Goal: Task Accomplishment & Management: Manage account settings

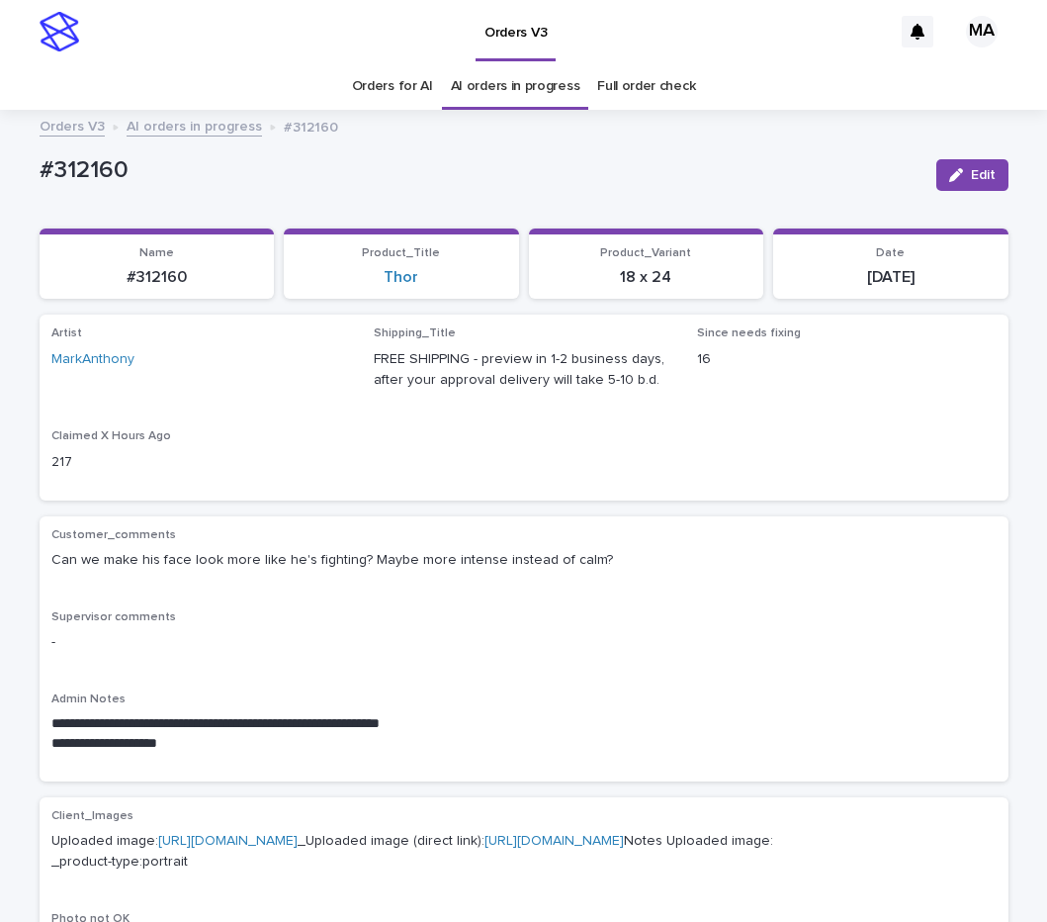
click at [369, 425] on div "Artist MarkAnthony Shipping_Title FREE SHIPPING - preview in 1-2 business days,…" at bounding box center [524, 406] width 946 height 161
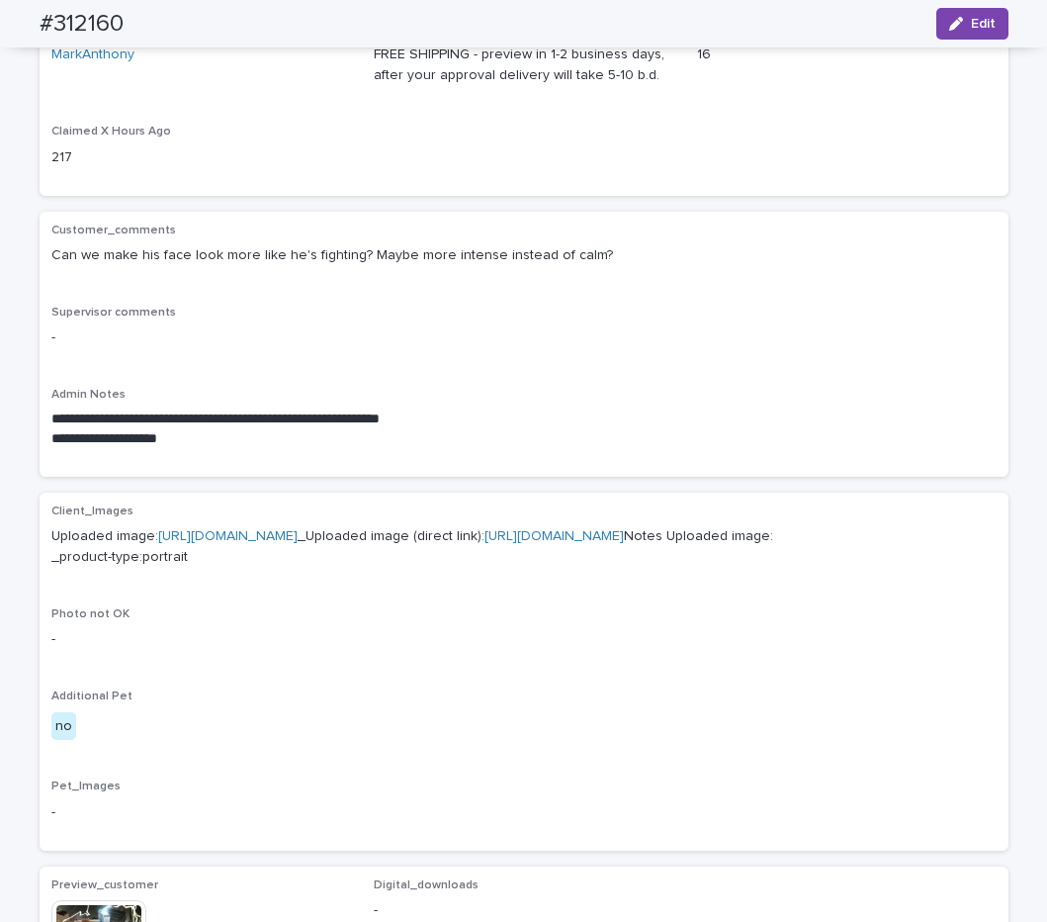
scroll to position [55, 0]
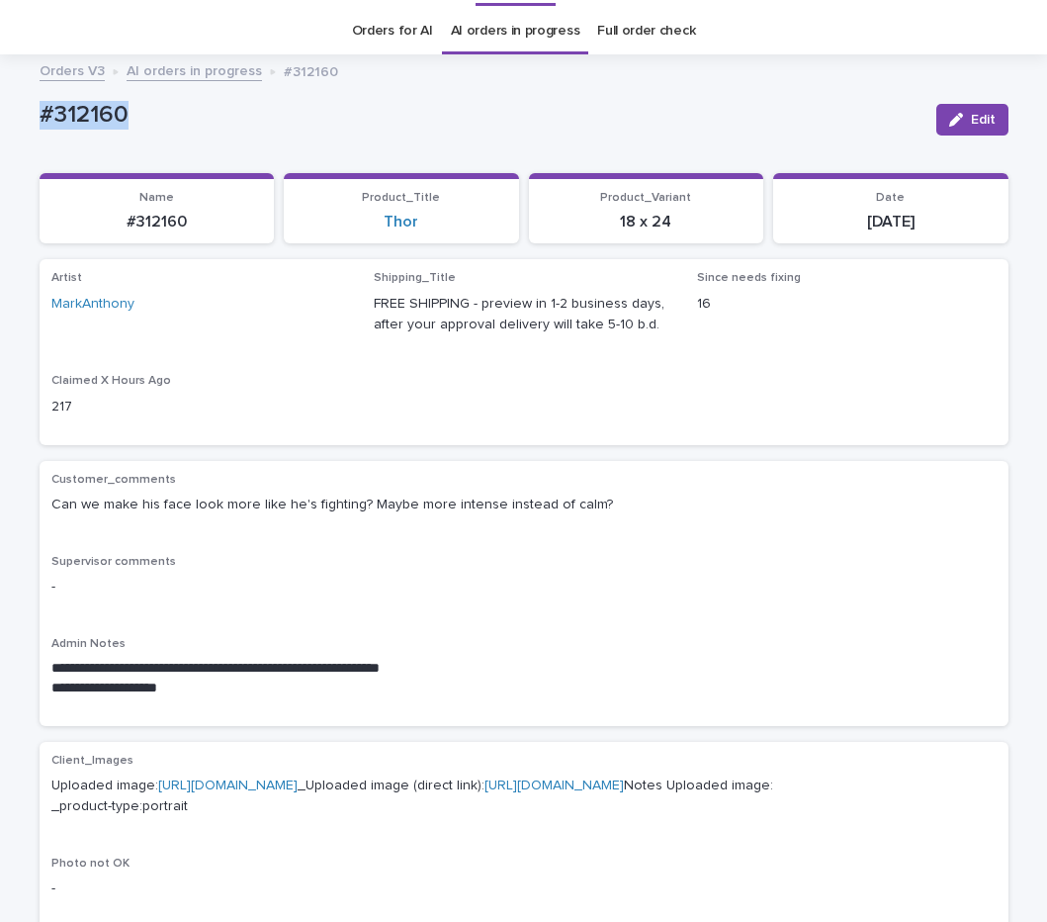
drag, startPoint x: 160, startPoint y: 131, endPoint x: -30, endPoint y: 115, distance: 190.6
click at [0, 115] on div "**********" at bounding box center [523, 912] width 1047 height 1693
copy p "#312160"
drag, startPoint x: 949, startPoint y: 119, endPoint x: 819, endPoint y: 506, distance: 409.1
click at [949, 120] on icon "button" at bounding box center [956, 120] width 14 height 14
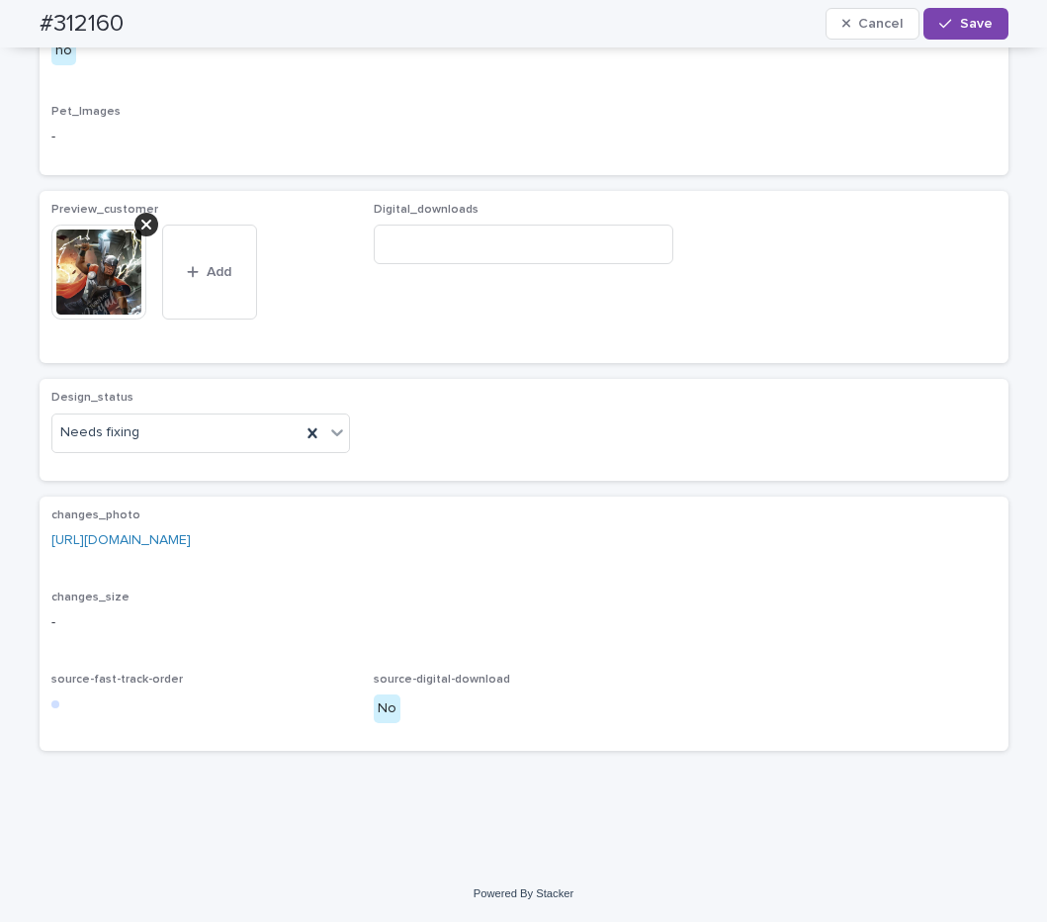
scroll to position [1052, 0]
click at [338, 442] on icon at bounding box center [337, 432] width 20 height 20
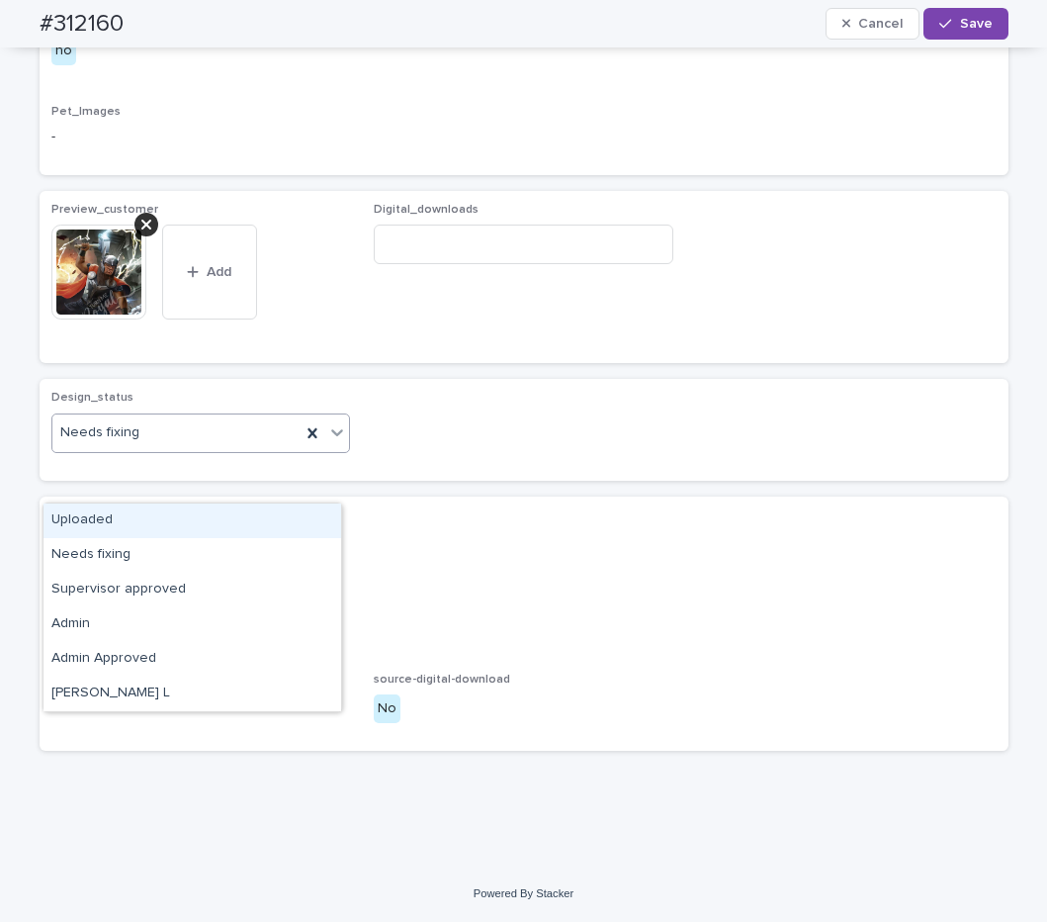
click at [165, 525] on div "Uploaded" at bounding box center [193, 520] width 298 height 35
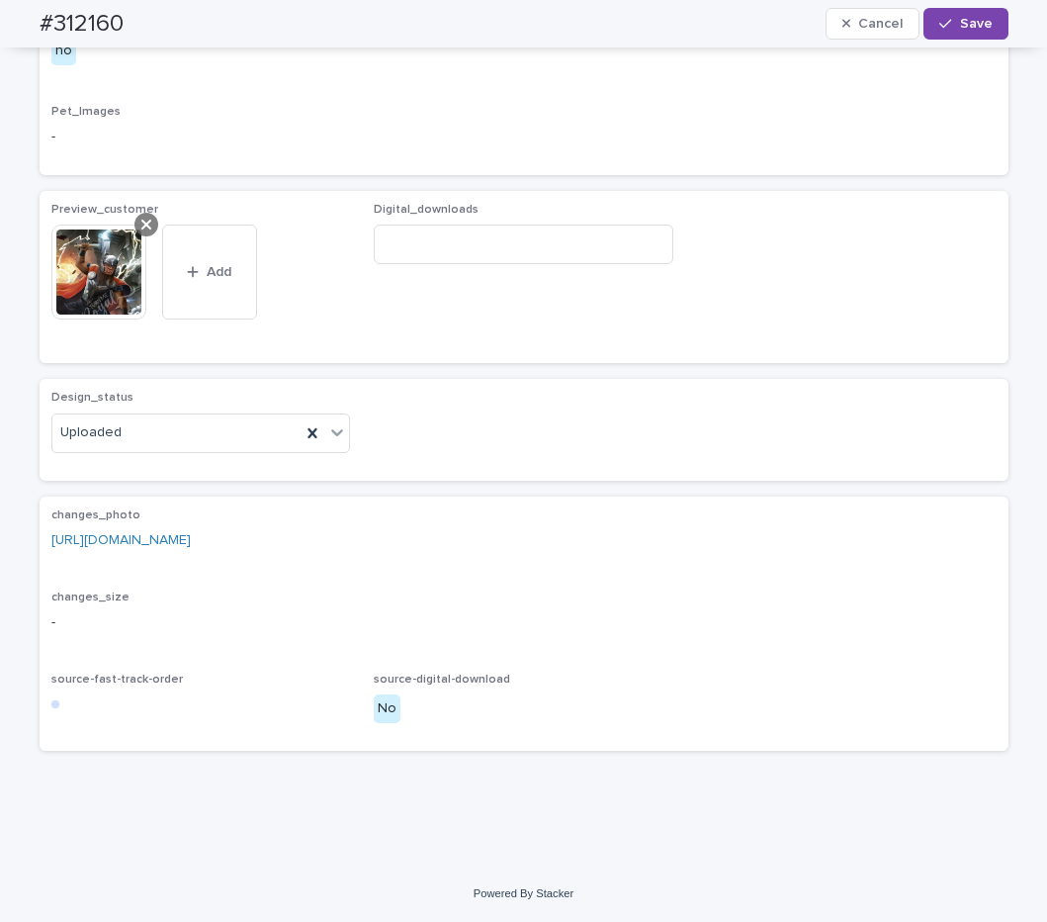
click at [146, 236] on div at bounding box center [147, 225] width 24 height 24
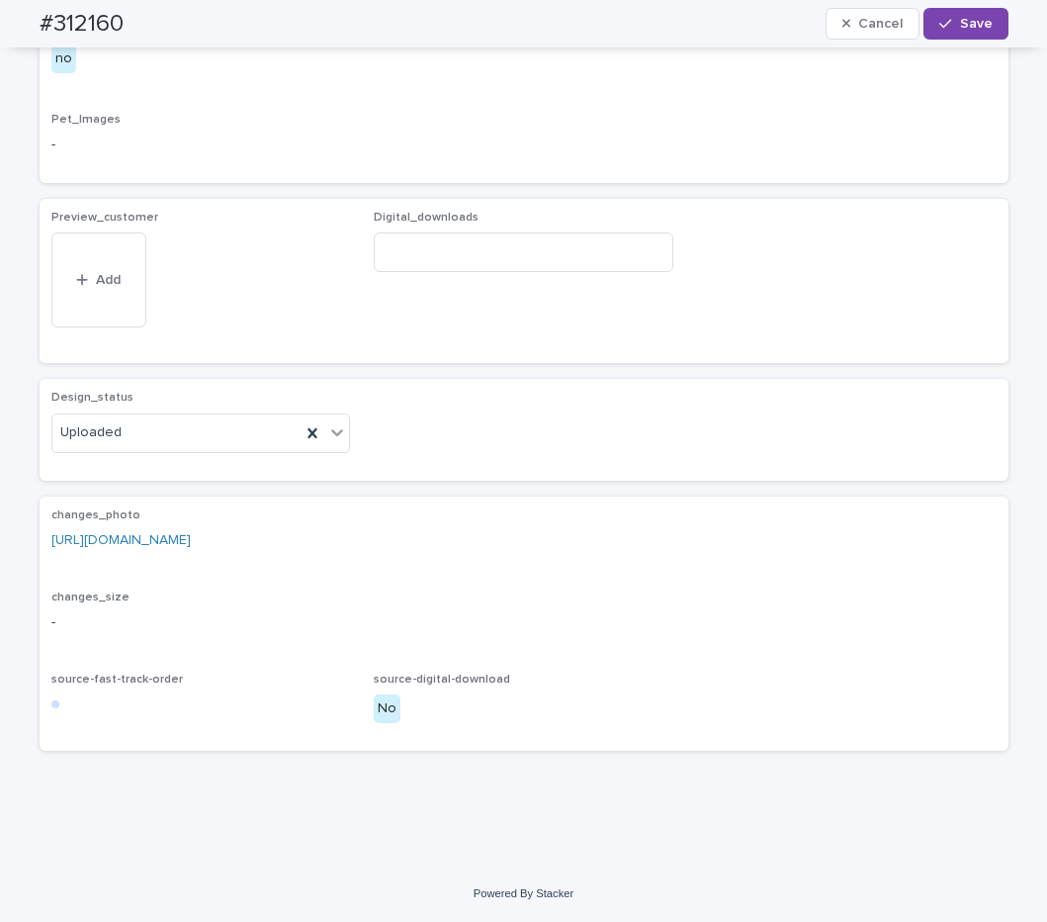
scroll to position [1031, 0]
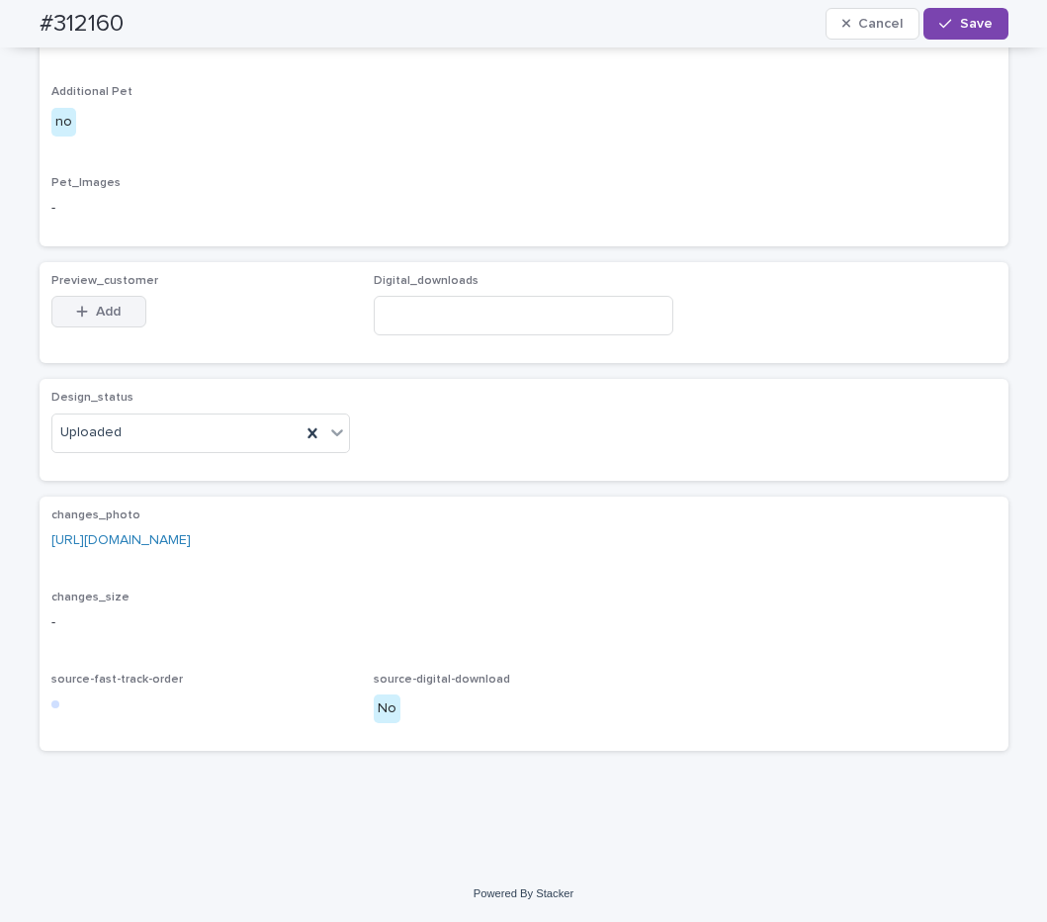
click at [109, 314] on span "Add" at bounding box center [108, 312] width 25 height 14
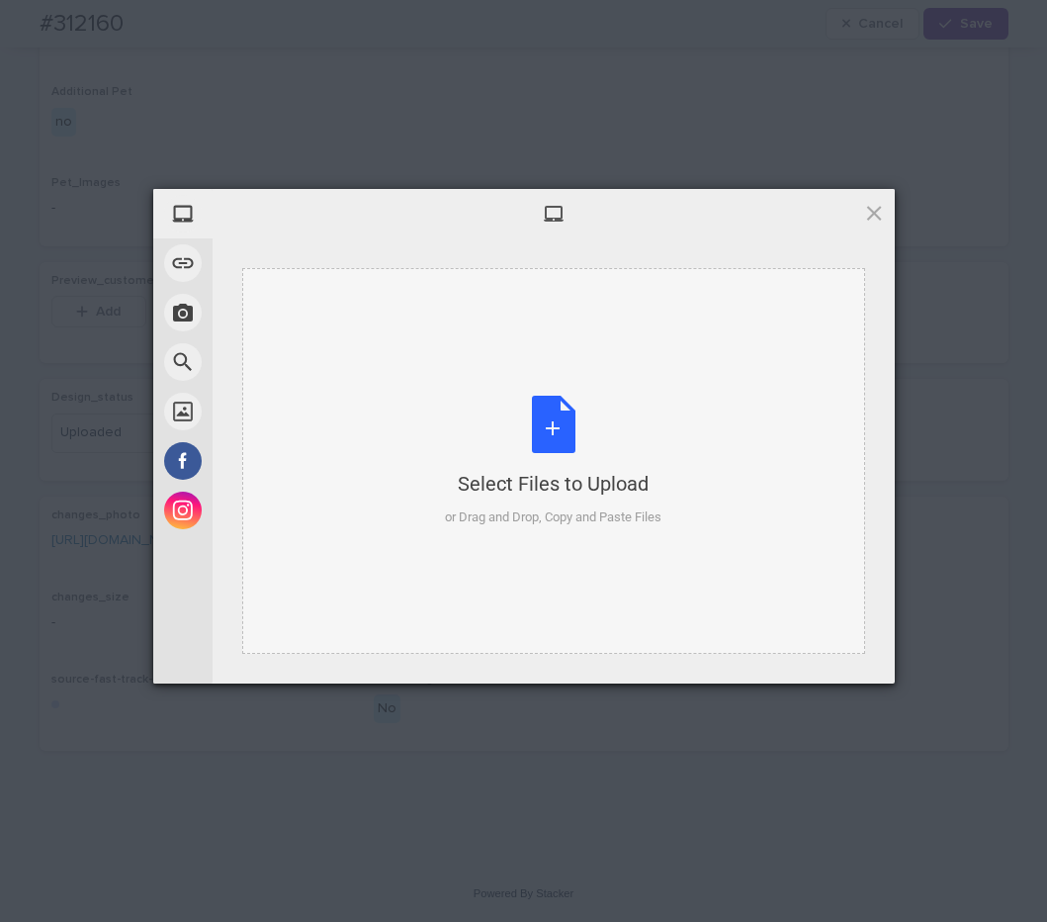
click at [528, 436] on div "Select Files to Upload or Drag and Drop, Copy and Paste Files" at bounding box center [553, 462] width 217 height 132
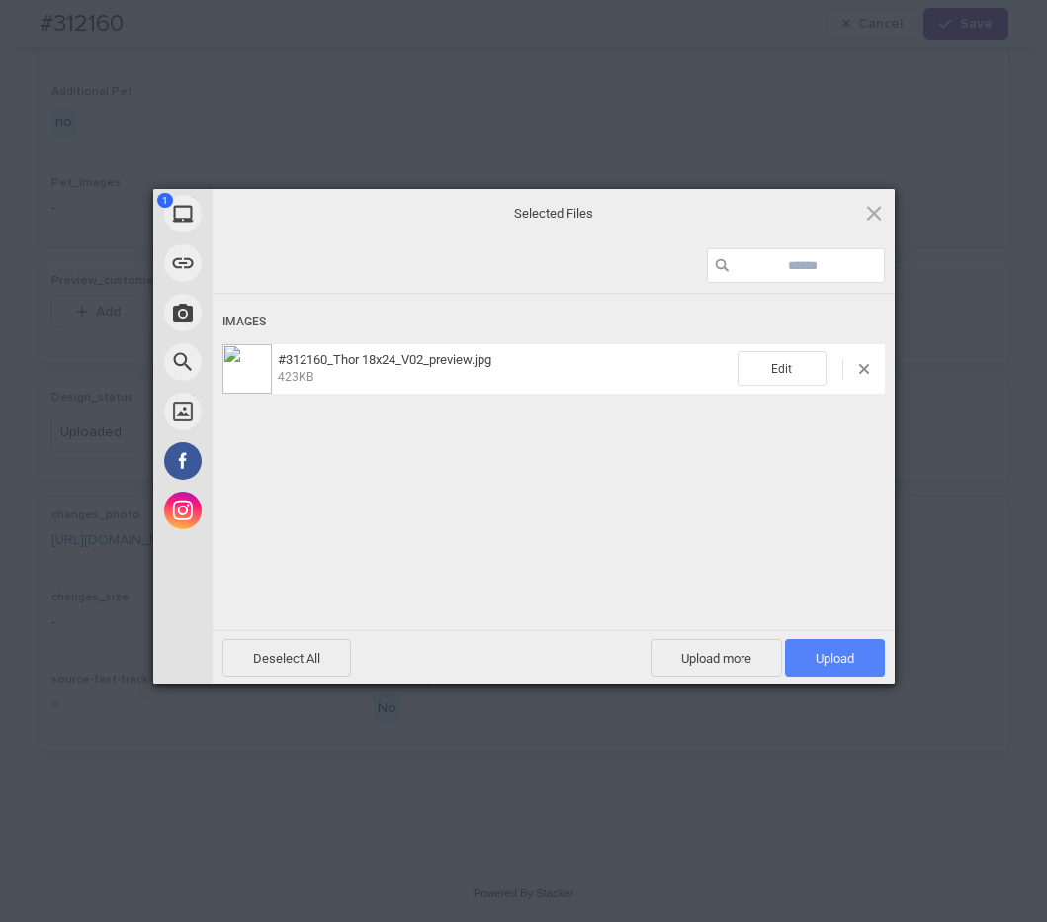
click at [864, 658] on span "Upload 1" at bounding box center [835, 658] width 100 height 38
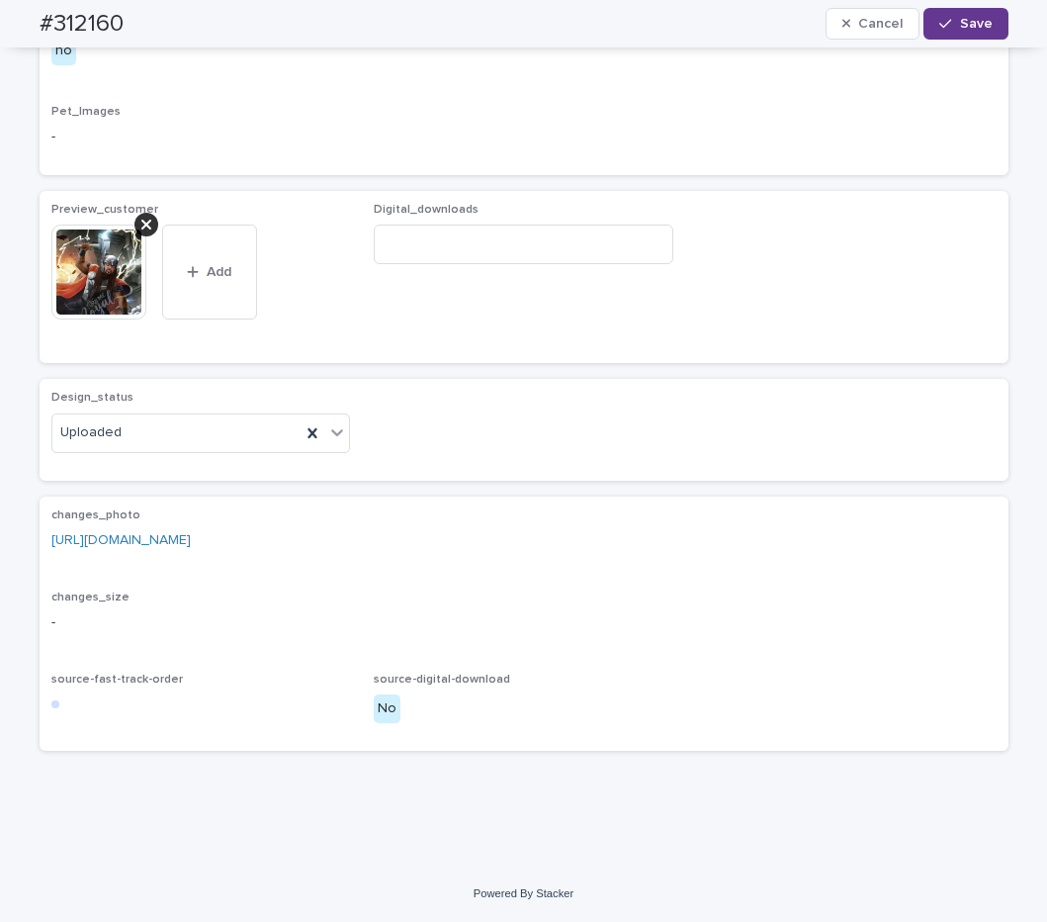
click at [971, 19] on span "Save" at bounding box center [976, 24] width 33 height 14
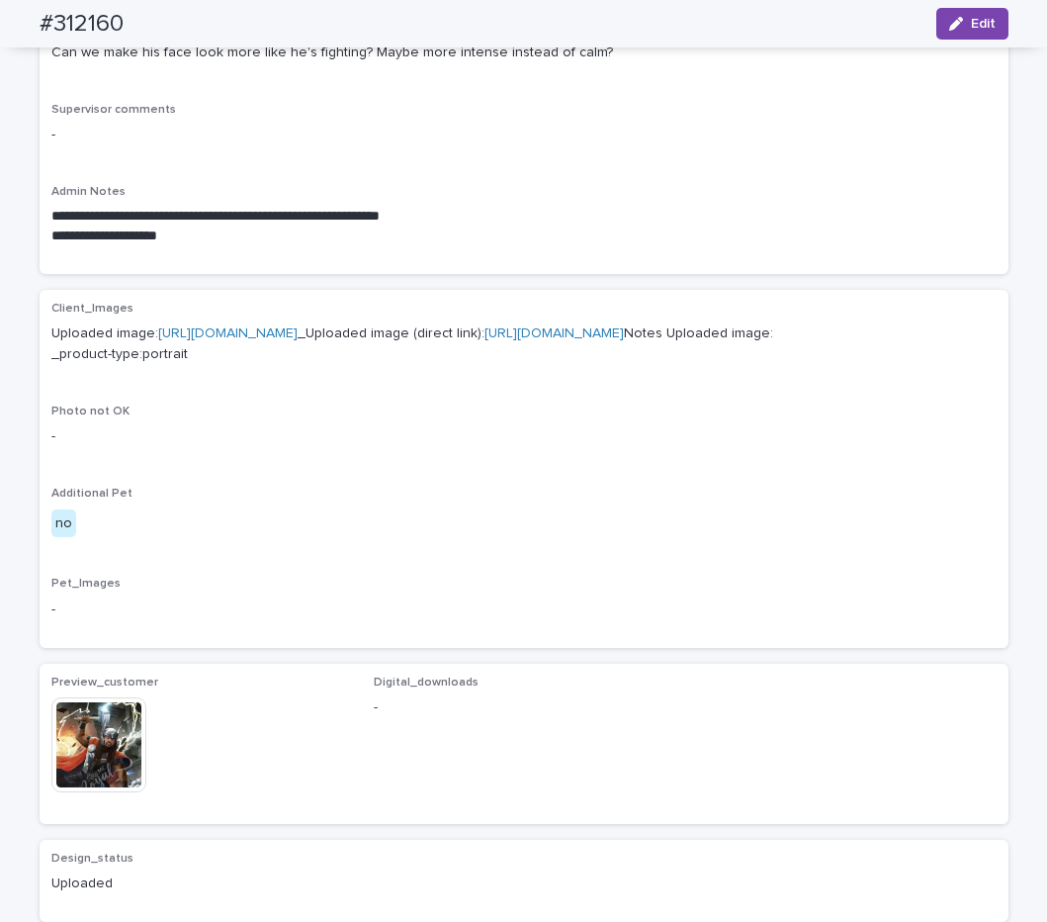
scroll to position [471, 0]
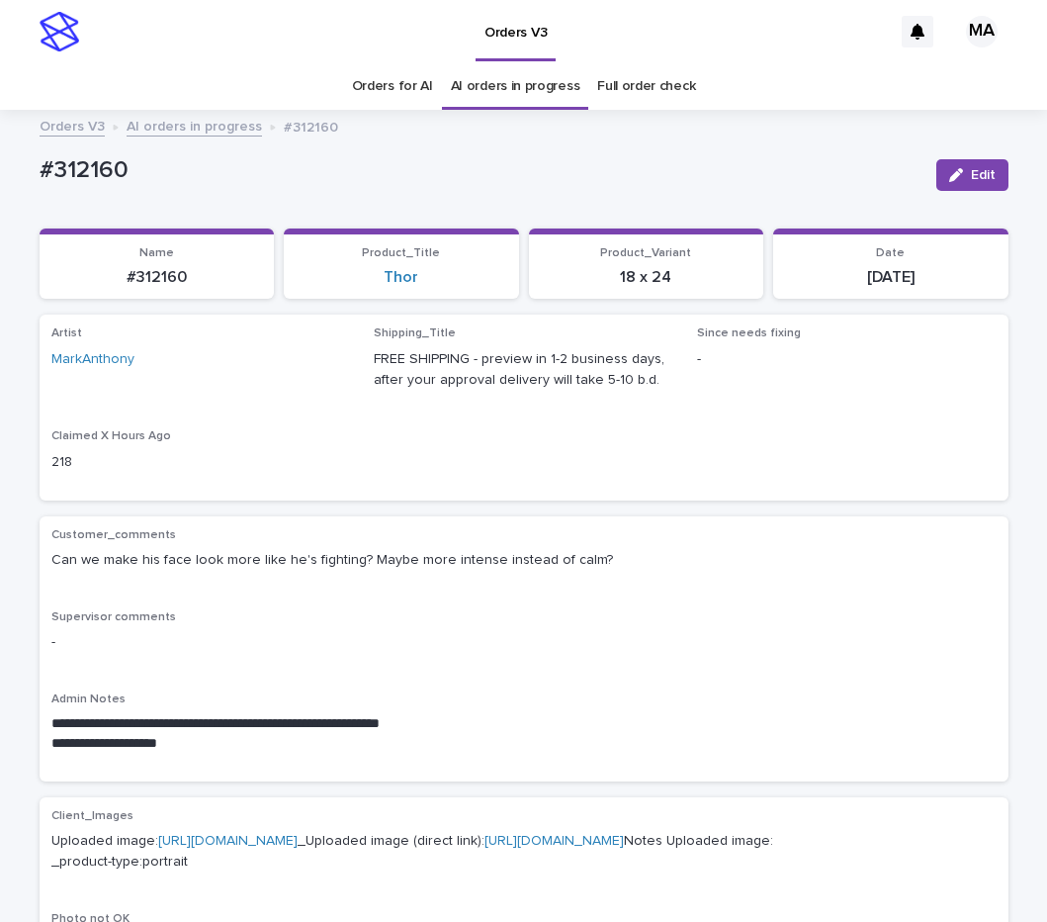
click at [232, 123] on link "AI orders in progress" at bounding box center [194, 125] width 135 height 23
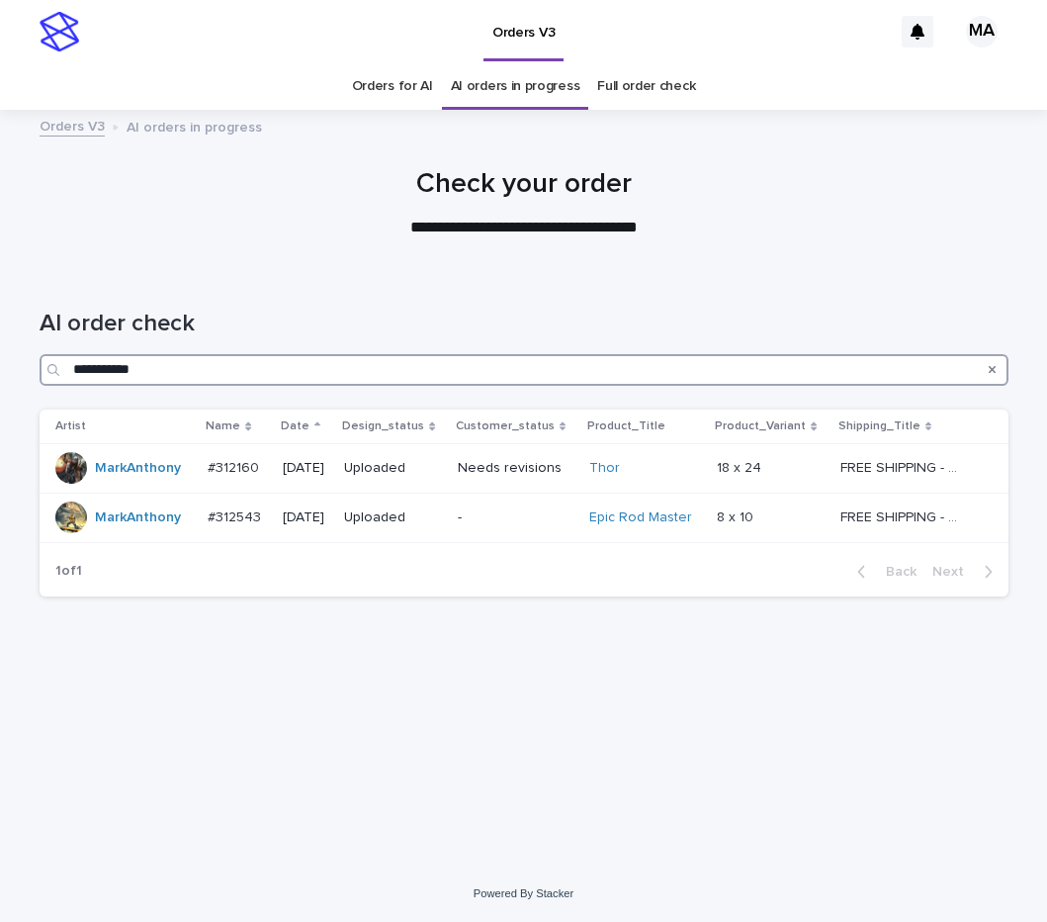
drag, startPoint x: 194, startPoint y: 359, endPoint x: -22, endPoint y: 386, distance: 217.3
click at [40, 386] on input "**********" at bounding box center [524, 370] width 969 height 32
click at [658, 82] on link "Full order check" at bounding box center [646, 86] width 98 height 46
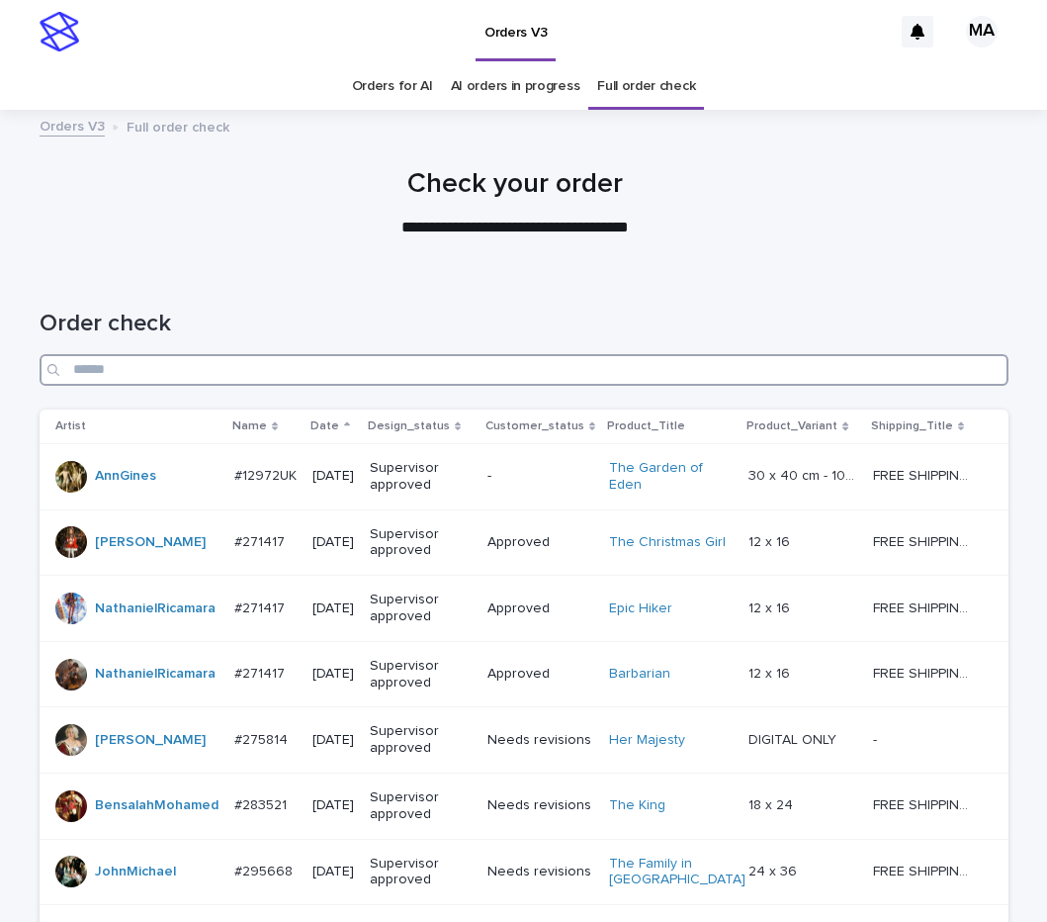
click at [367, 375] on input "Search" at bounding box center [524, 370] width 969 height 32
paste input "**********"
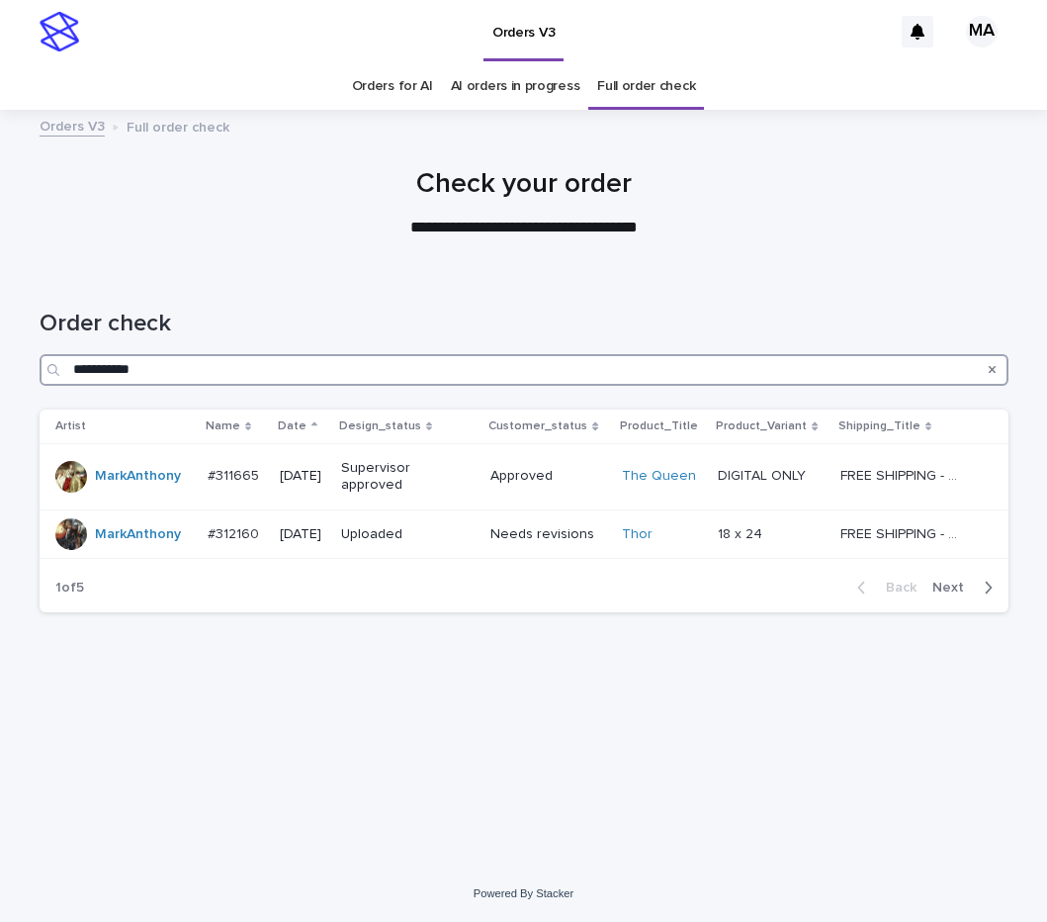
type input "**********"
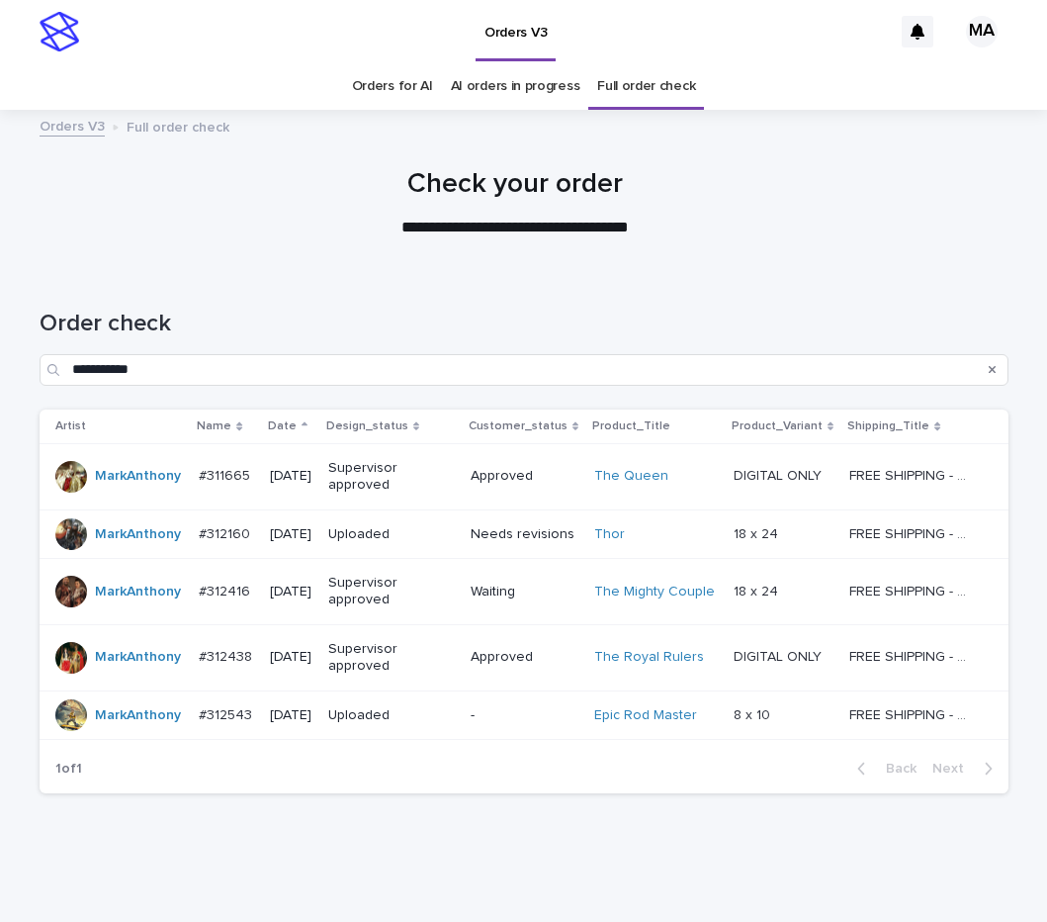
click at [728, 469] on td "DIGITAL ONLY DIGITAL ONLY" at bounding box center [784, 476] width 116 height 66
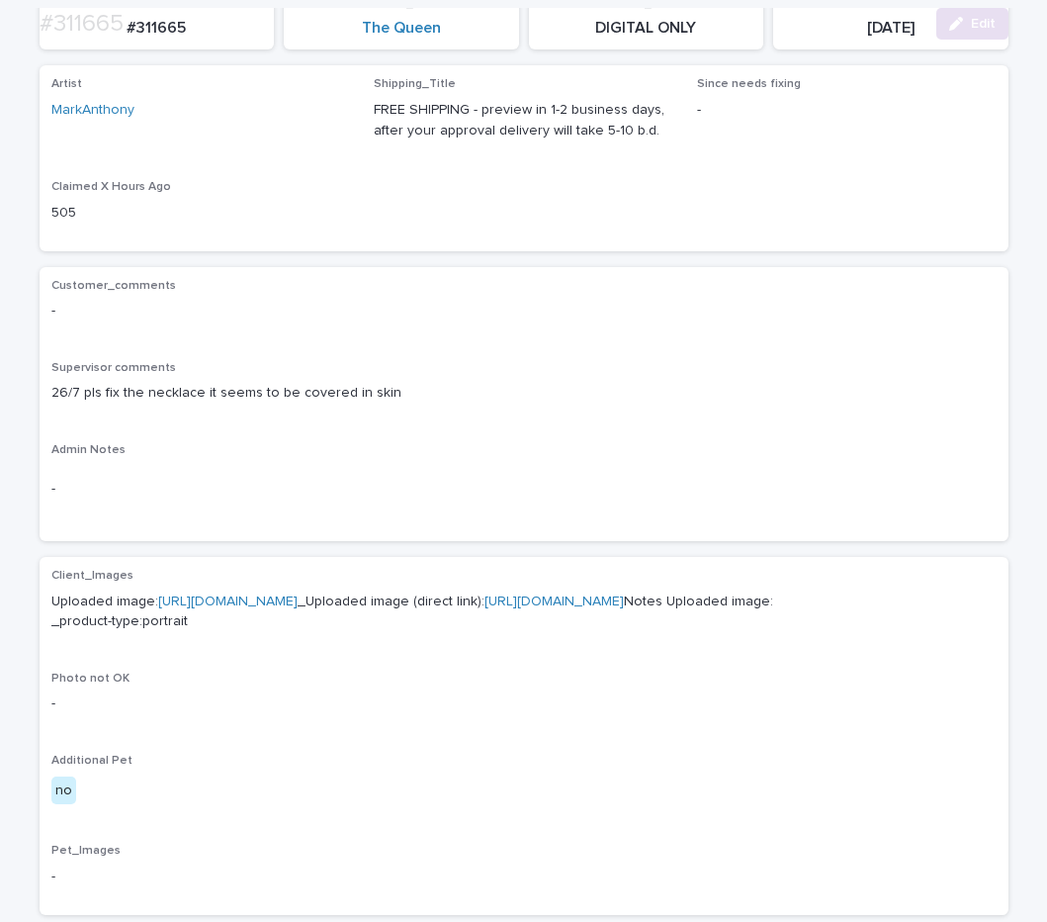
scroll to position [582, 0]
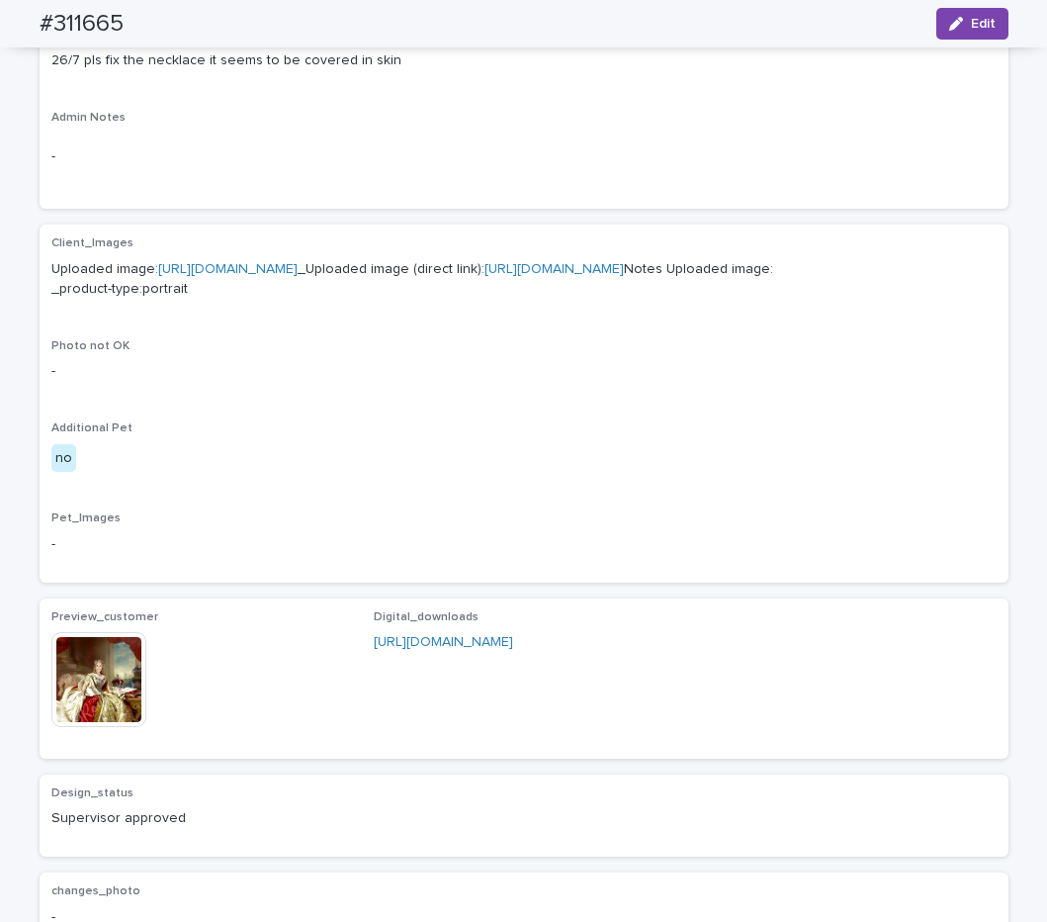
click at [105, 727] on img at bounding box center [98, 679] width 95 height 95
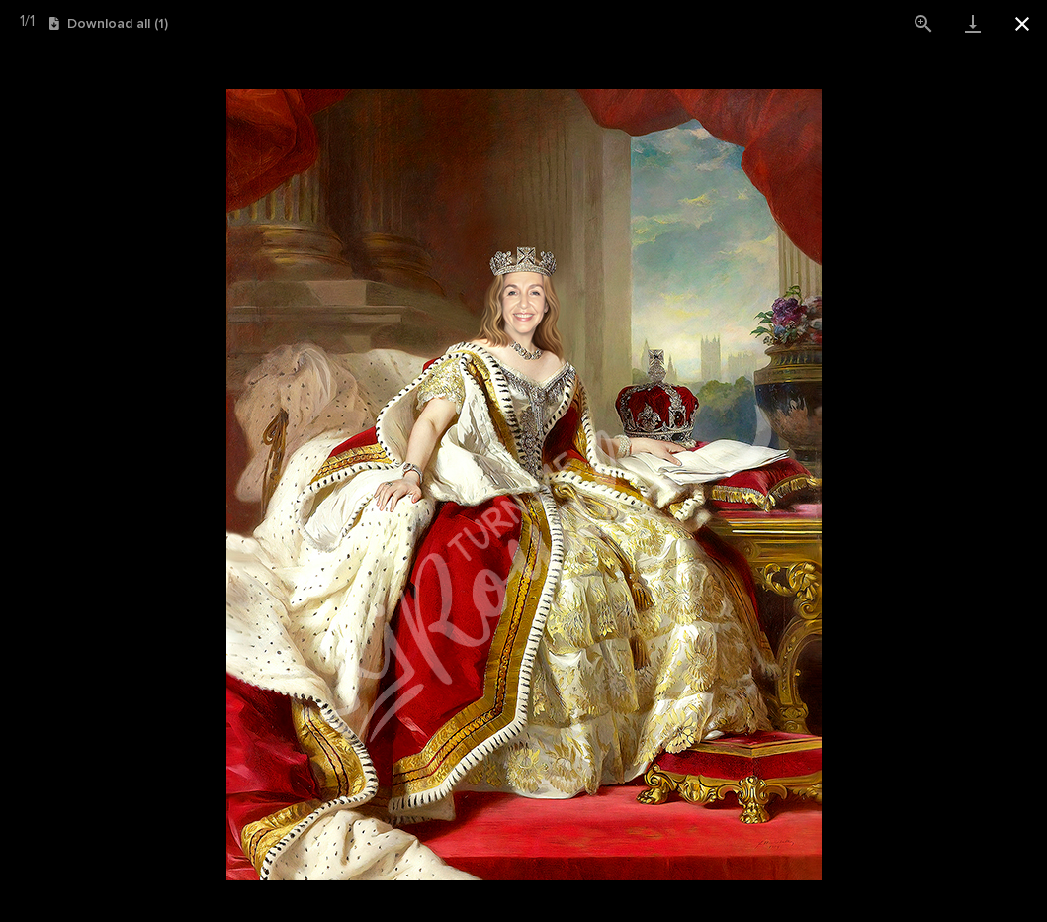
click at [1034, 24] on button "Close gallery" at bounding box center [1022, 23] width 49 height 46
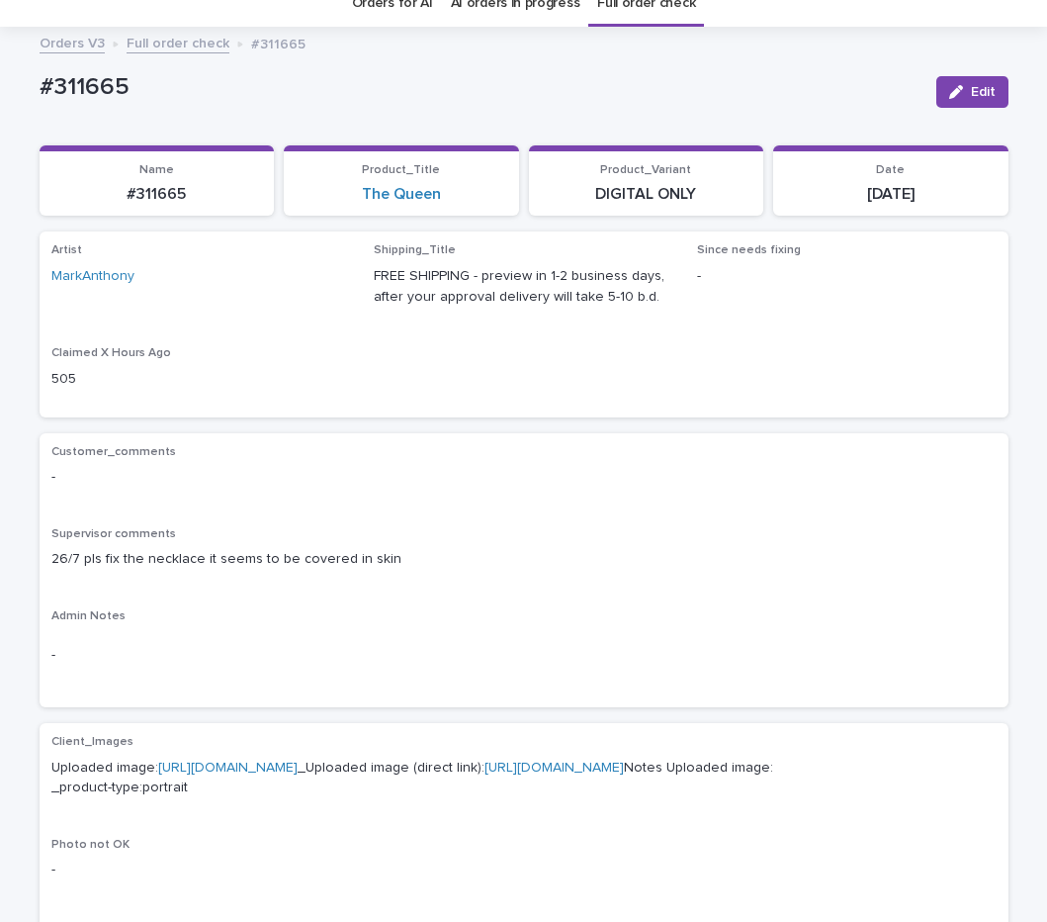
scroll to position [0, 0]
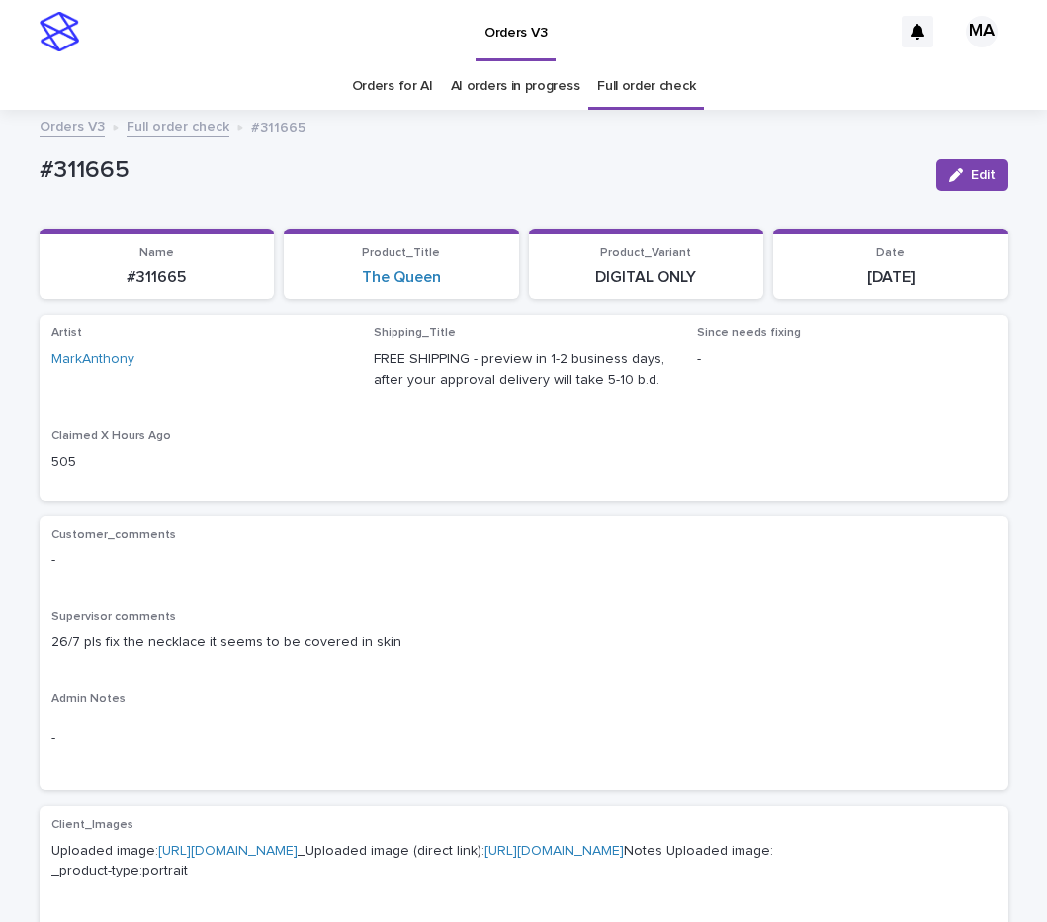
click at [190, 128] on link "Full order check" at bounding box center [178, 125] width 103 height 23
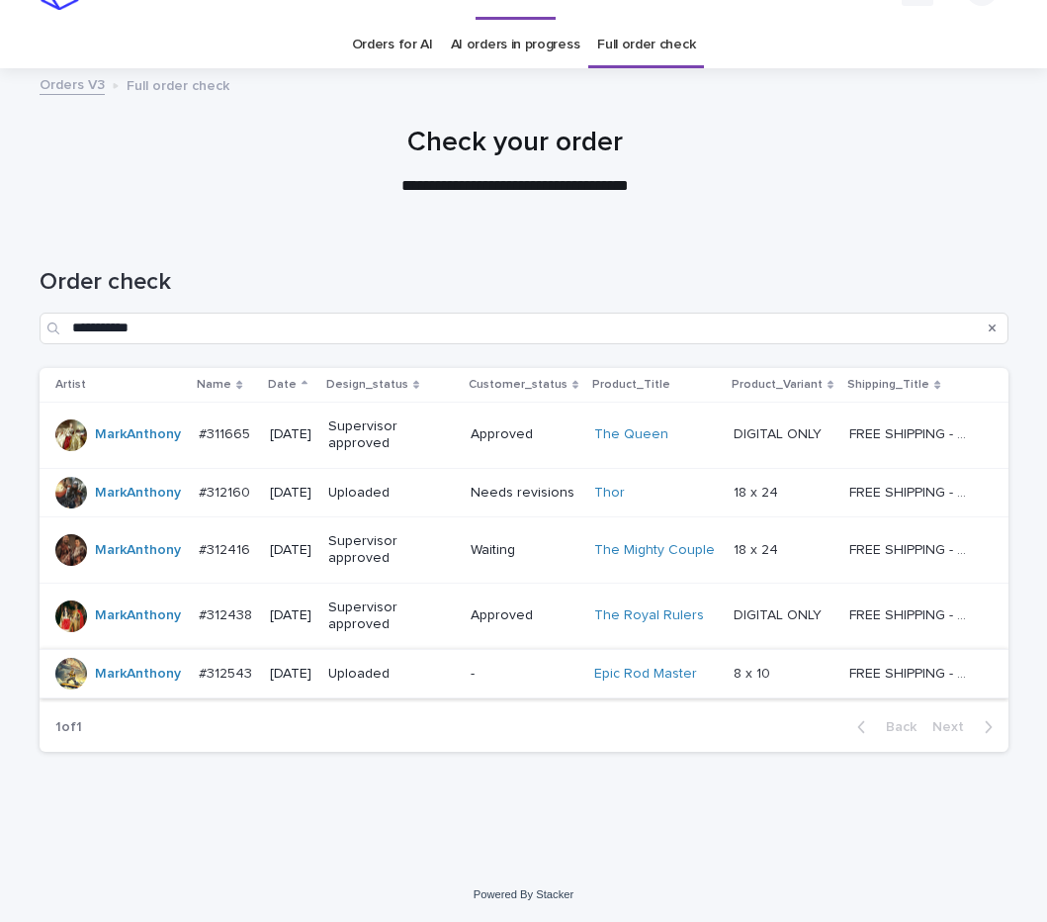
scroll to position [43, 0]
click at [824, 629] on div "DIGITAL ONLY DIGITAL ONLY" at bounding box center [784, 614] width 100 height 33
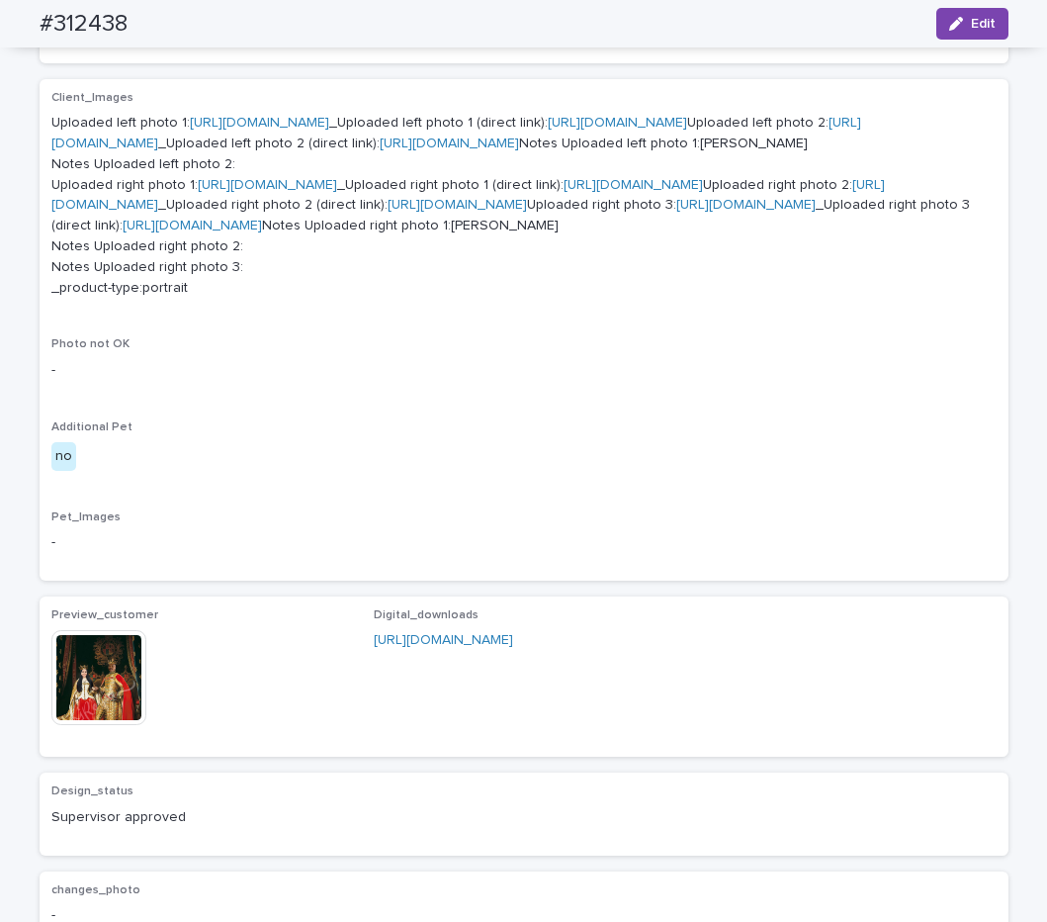
scroll to position [1163, 0]
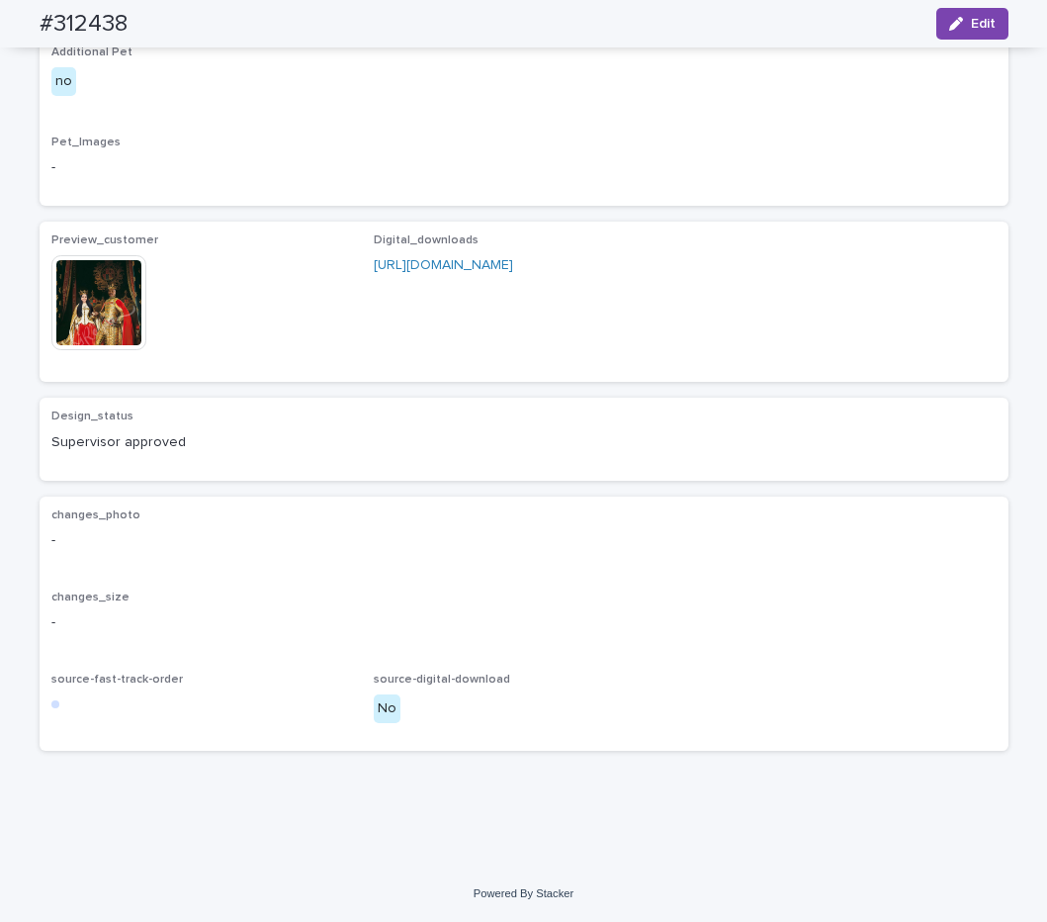
click at [97, 350] on img at bounding box center [98, 302] width 95 height 95
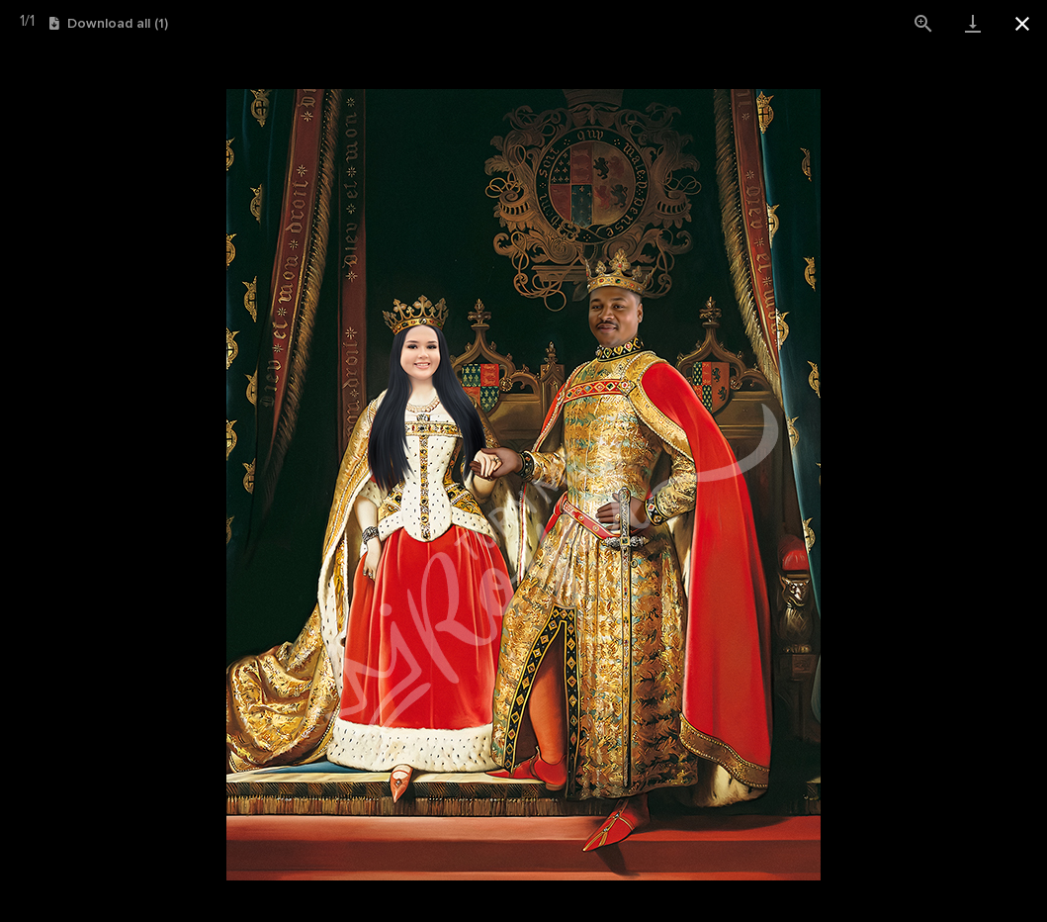
click at [1027, 31] on button "Close gallery" at bounding box center [1022, 23] width 49 height 46
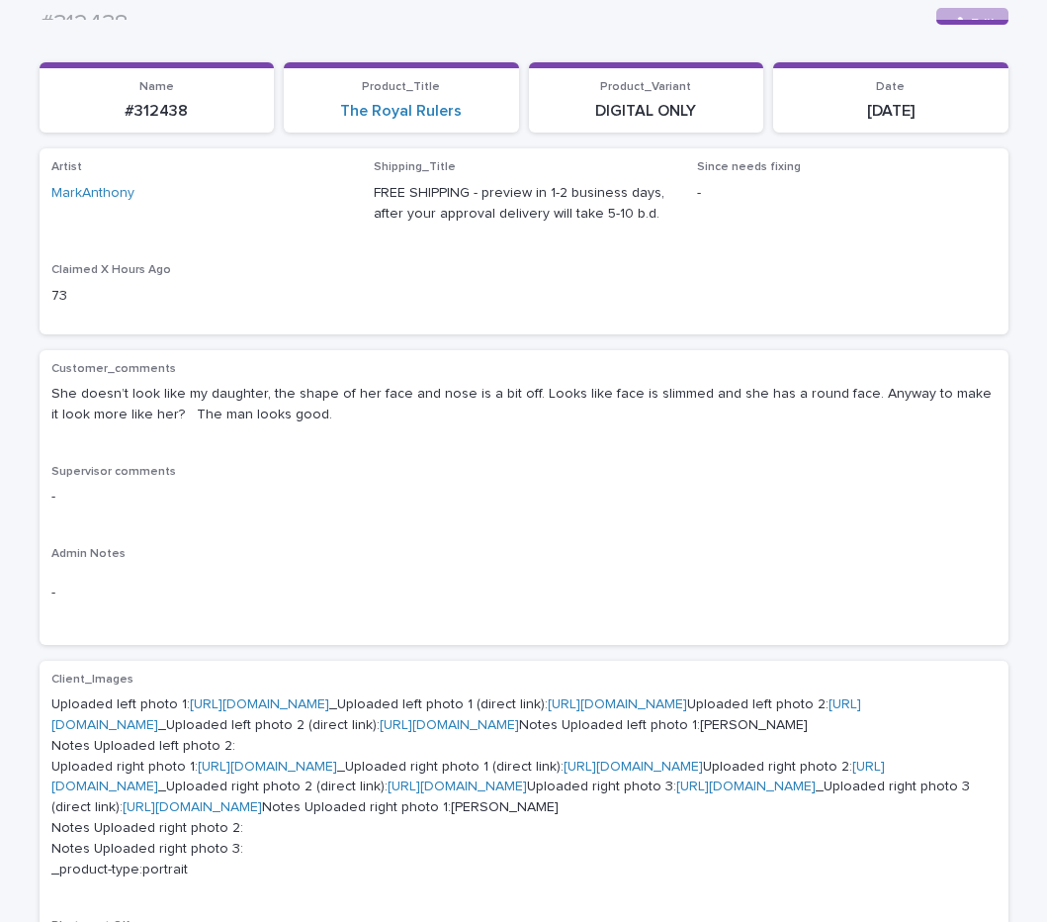
scroll to position [0, 0]
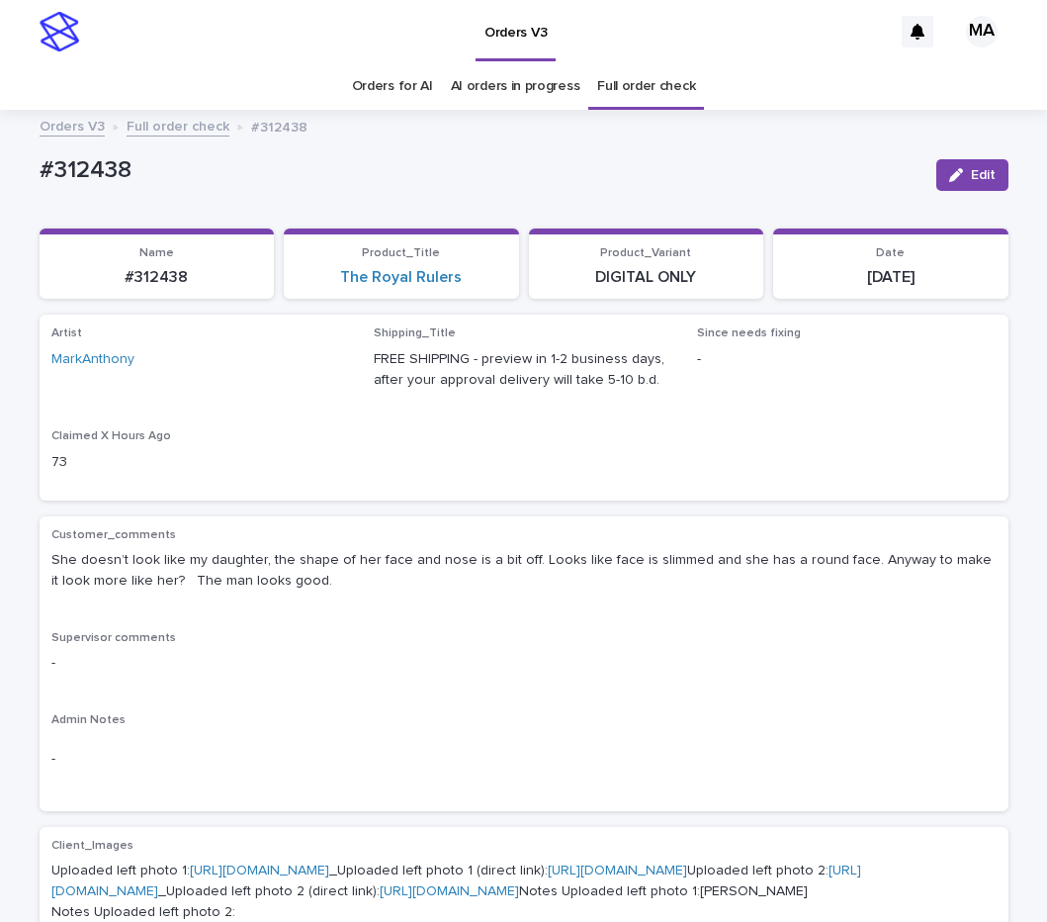
click at [178, 125] on link "Full order check" at bounding box center [178, 125] width 103 height 23
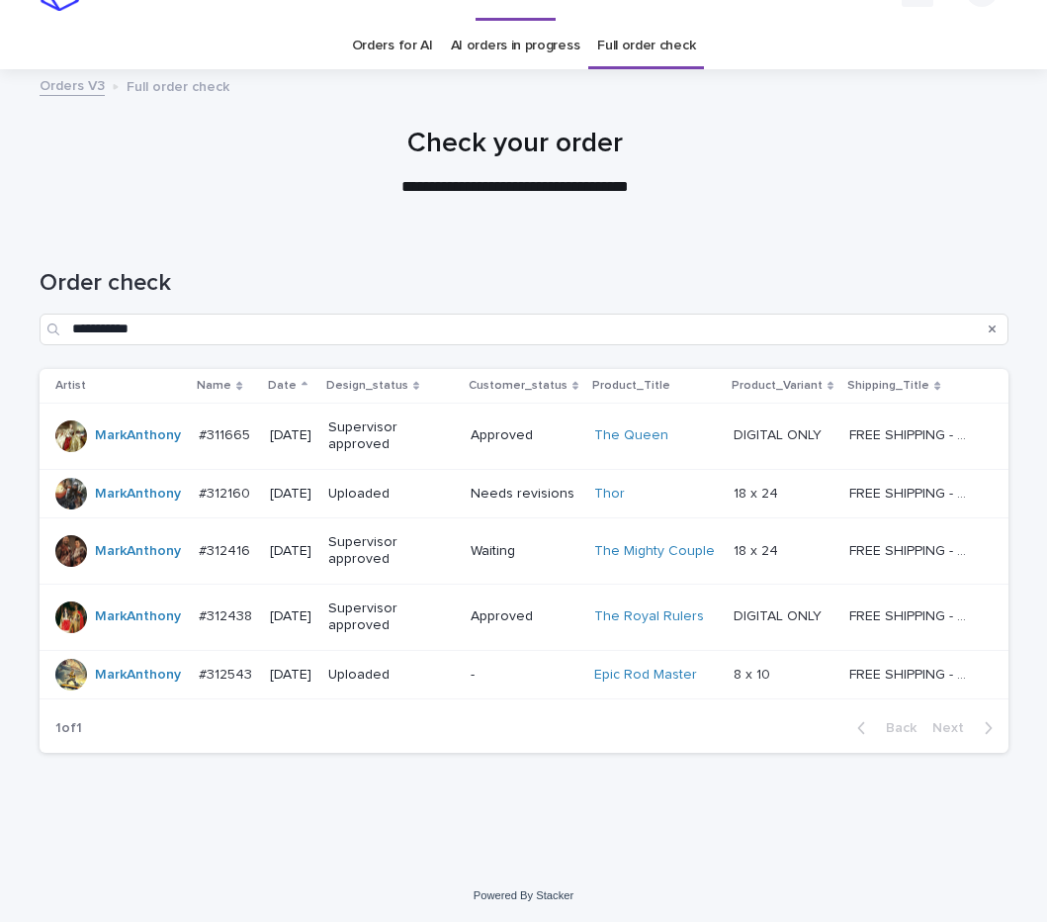
scroll to position [43, 0]
